Goal: Task Accomplishment & Management: Use online tool/utility

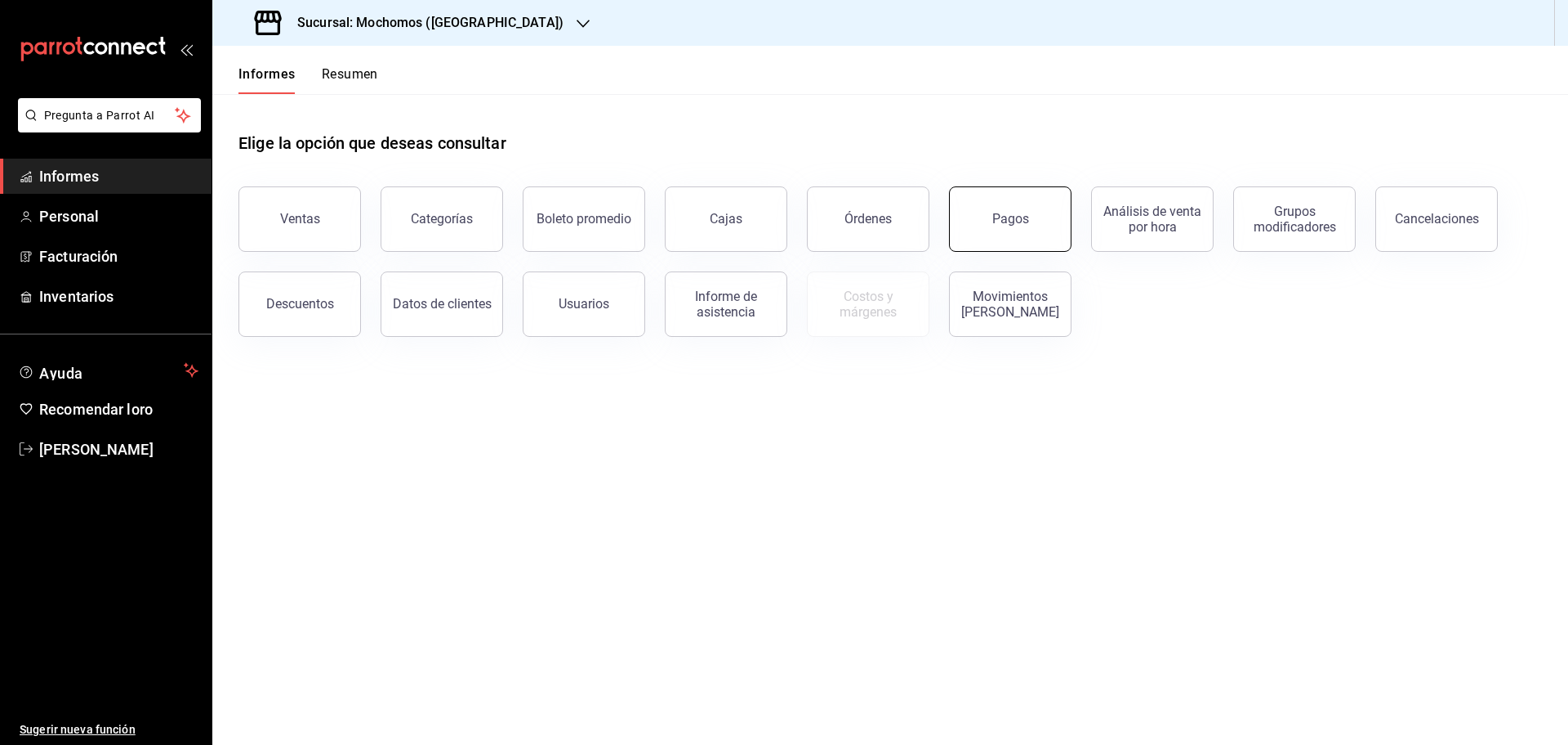
click at [1021, 228] on button "Pagos" at bounding box center [1010, 218] width 123 height 65
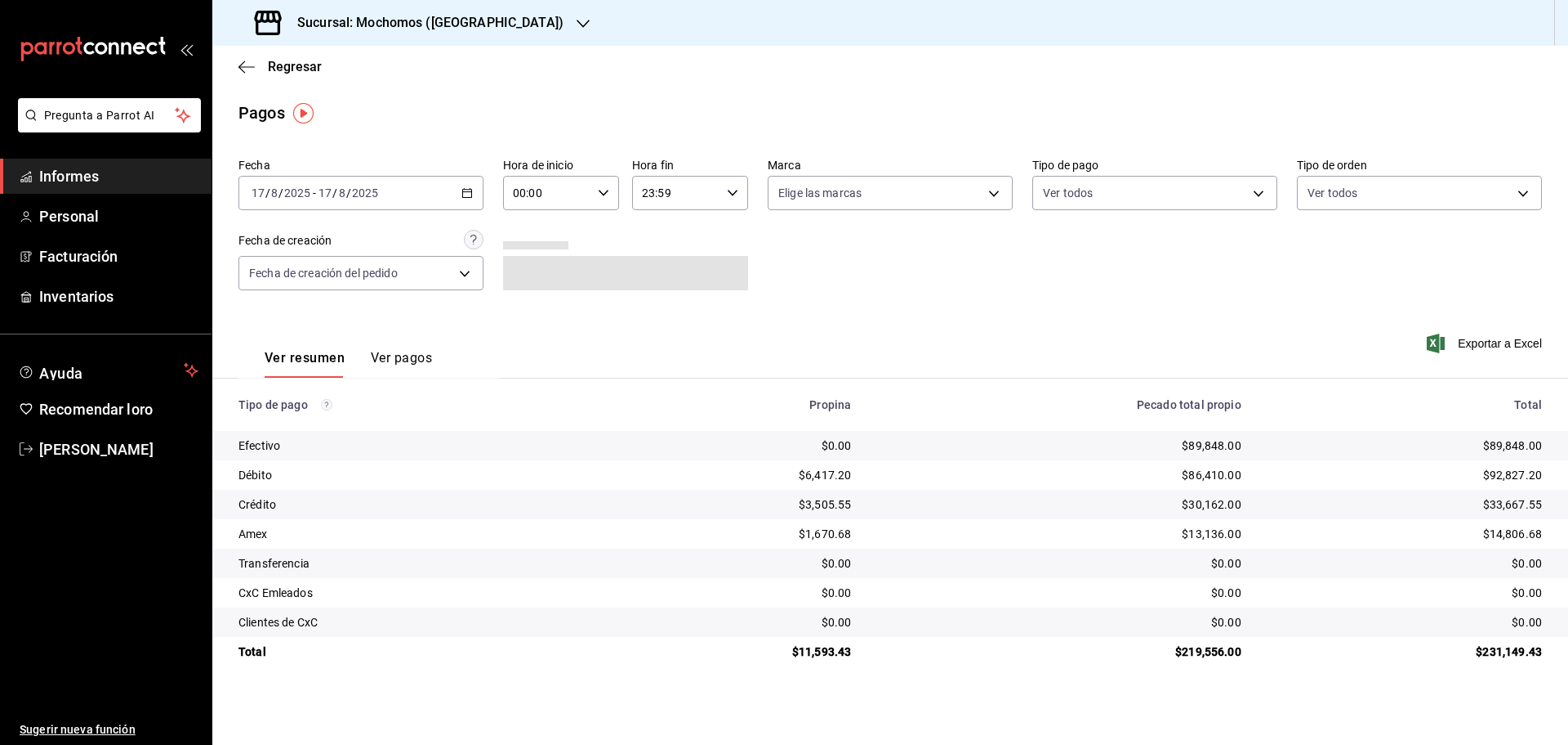
click at [607, 192] on \(Stroke\) "button" at bounding box center [603, 193] width 10 height 6
click at [536, 268] on font "05" at bounding box center [532, 267] width 13 height 13
type input "05:00"
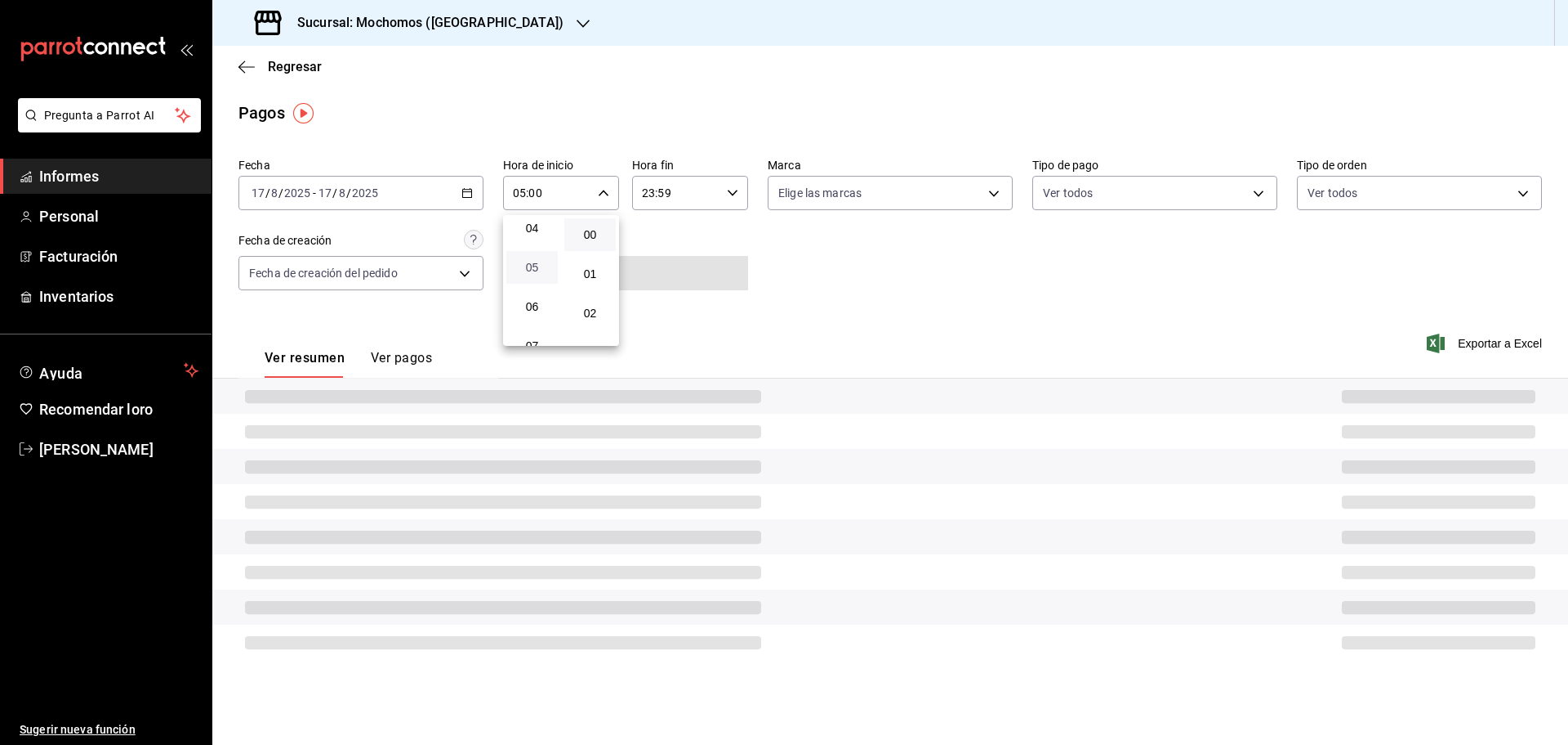
click at [536, 268] on font "05" at bounding box center [532, 267] width 13 height 13
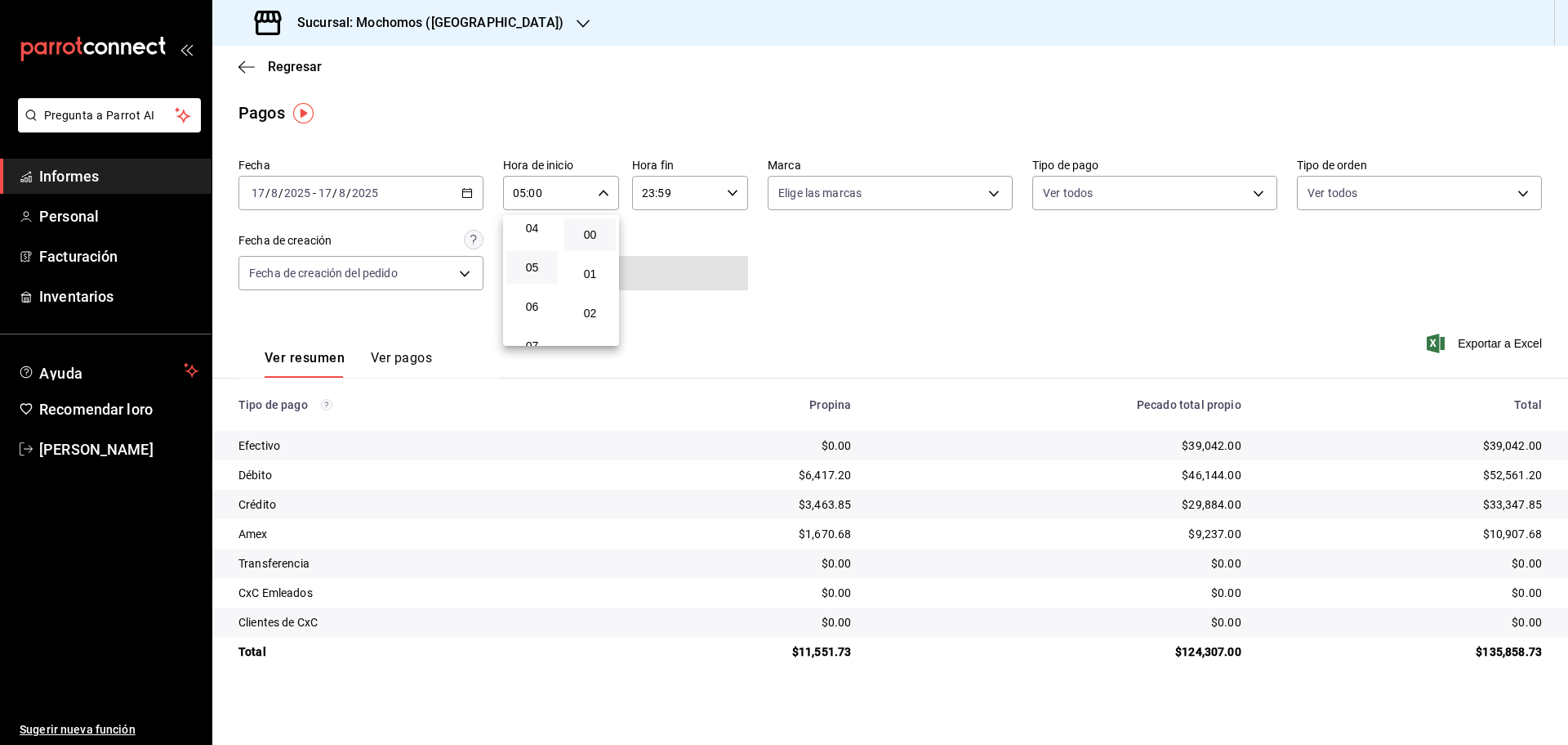
click at [1475, 344] on div at bounding box center [784, 372] width 1568 height 745
click at [1475, 344] on font "Exportar a Excel" at bounding box center [1500, 343] width 84 height 13
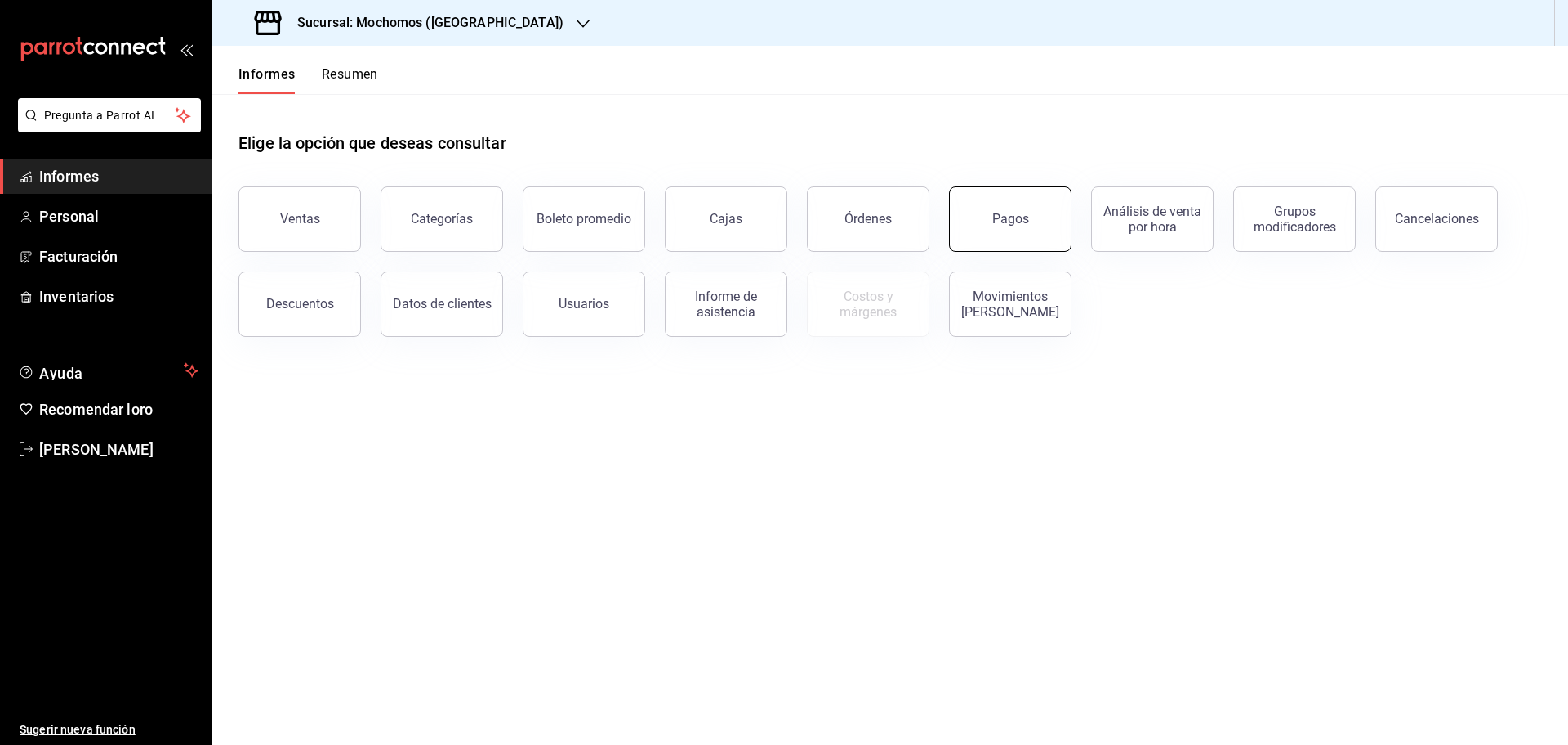
click at [1003, 190] on button "Pagos" at bounding box center [1010, 218] width 123 height 65
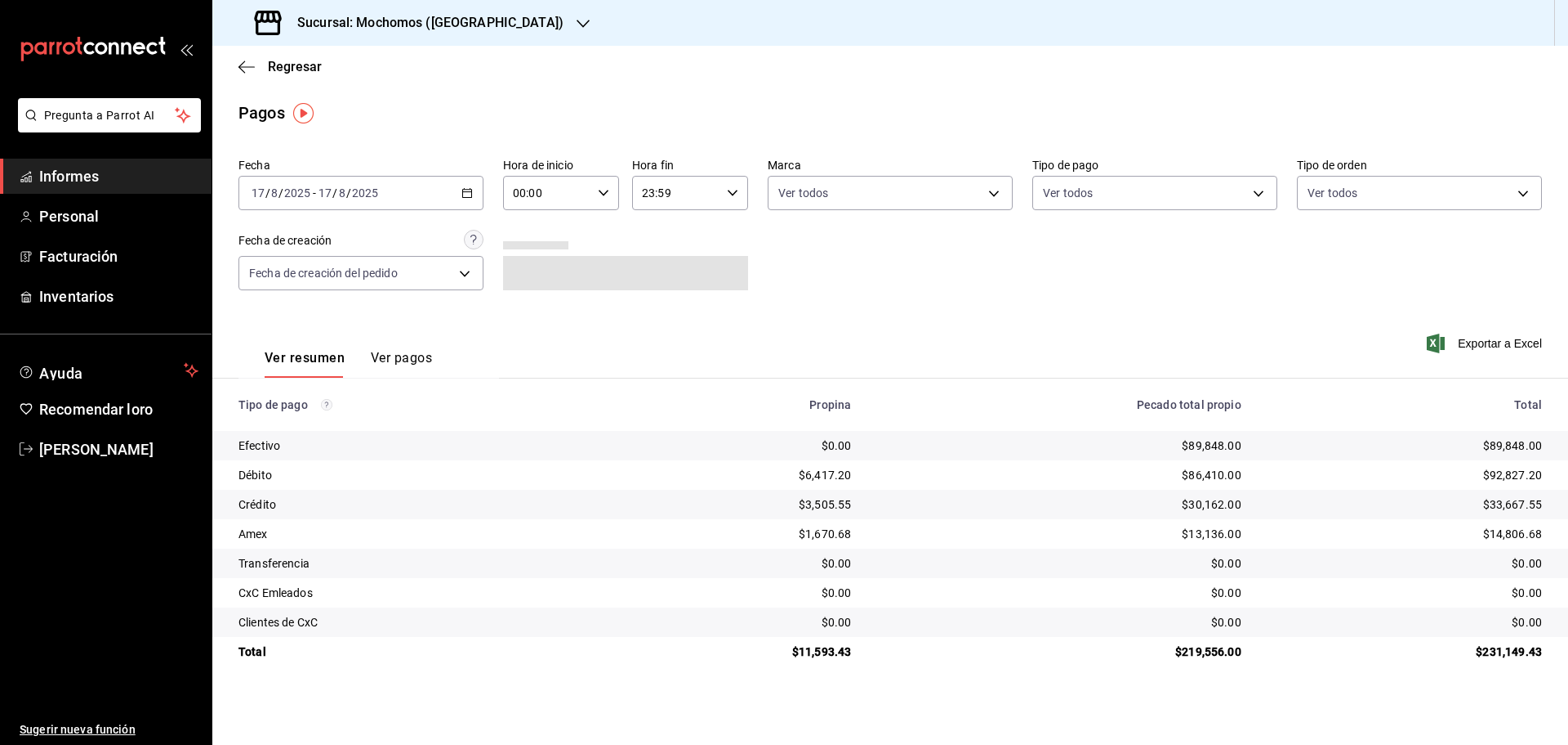
click at [596, 205] on div "00:00 Hora de inicio" at bounding box center [561, 192] width 116 height 34
click at [536, 272] on font "05" at bounding box center [532, 267] width 13 height 13
type input "05:00"
click at [1059, 232] on div at bounding box center [784, 372] width 1568 height 745
